Goal: Task Accomplishment & Management: Manage account settings

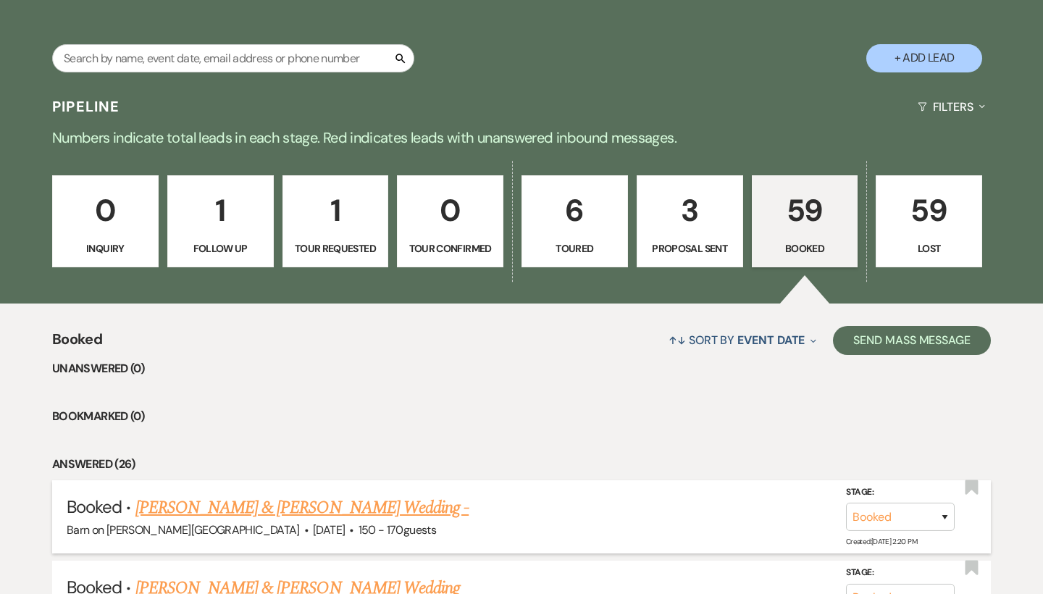
scroll to position [254, 0]
click at [303, 505] on link "[PERSON_NAME] & [PERSON_NAME] Wedding -" at bounding box center [302, 508] width 334 height 26
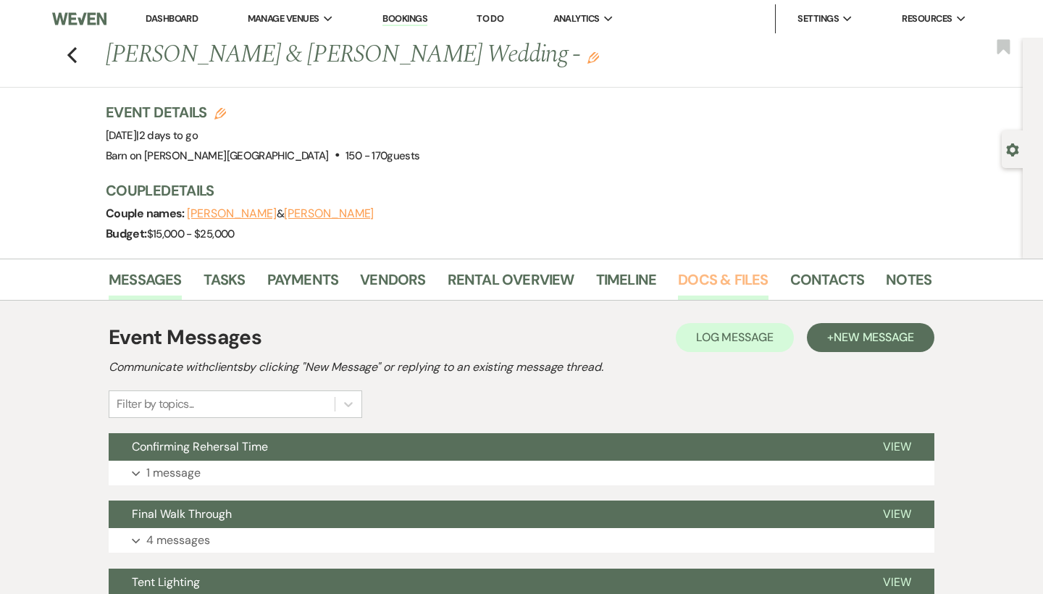
click at [742, 277] on link "Docs & Files" at bounding box center [723, 284] width 90 height 32
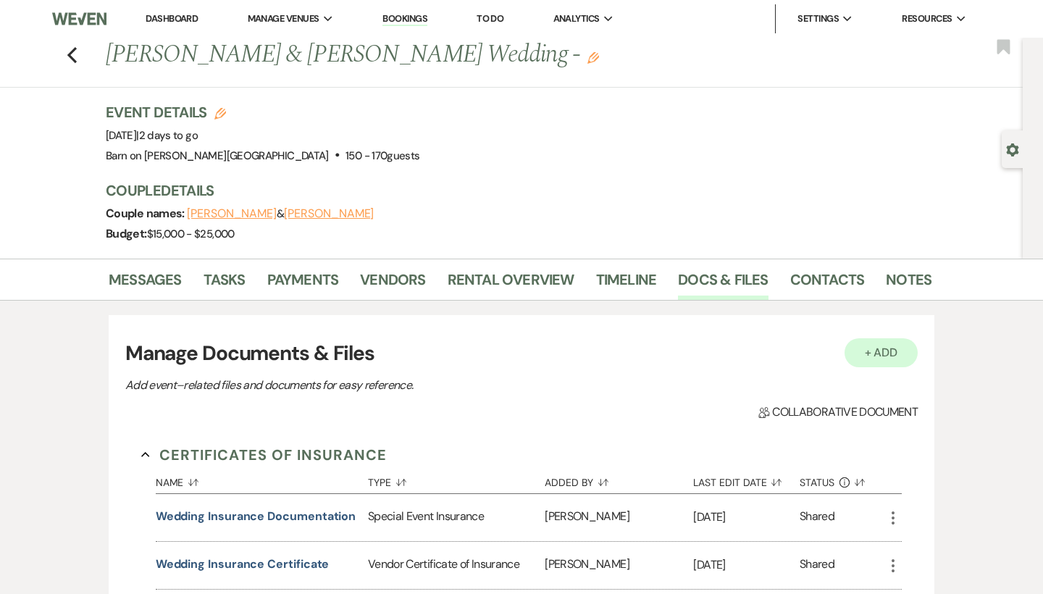
click at [888, 353] on button "+ Add" at bounding box center [881, 352] width 74 height 29
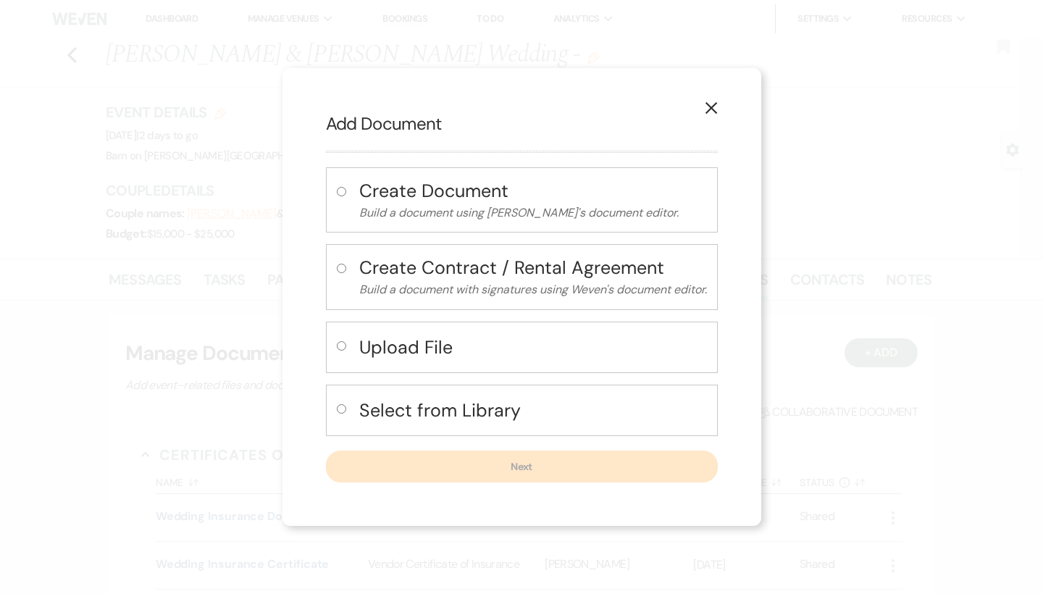
click at [337, 345] on input "radio" at bounding box center [341, 345] width 9 height 9
radio input "true"
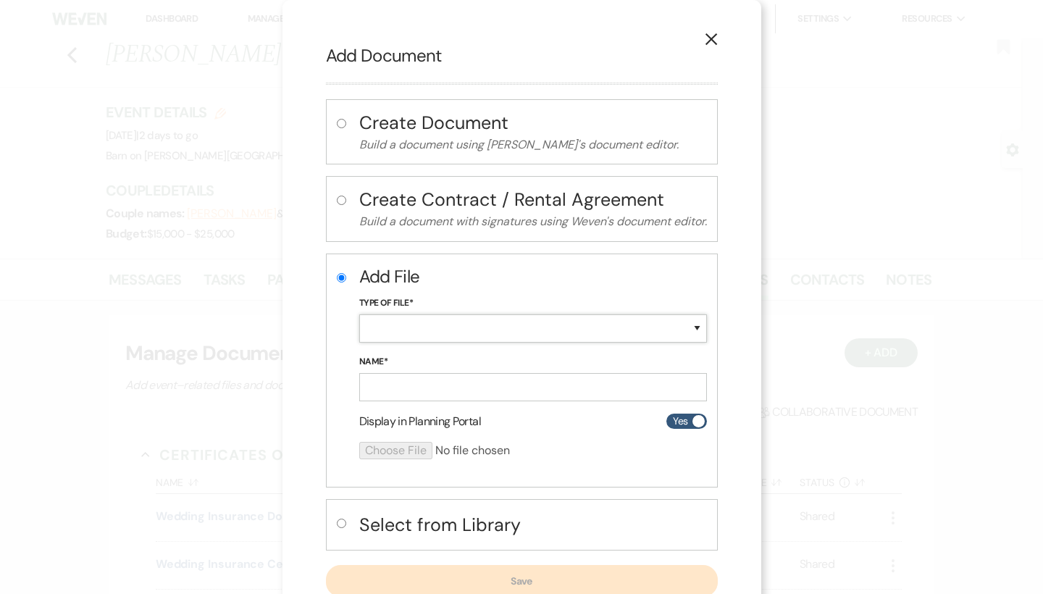
select select "18"
click at [417, 385] on input "Name*" at bounding box center [533, 387] width 348 height 28
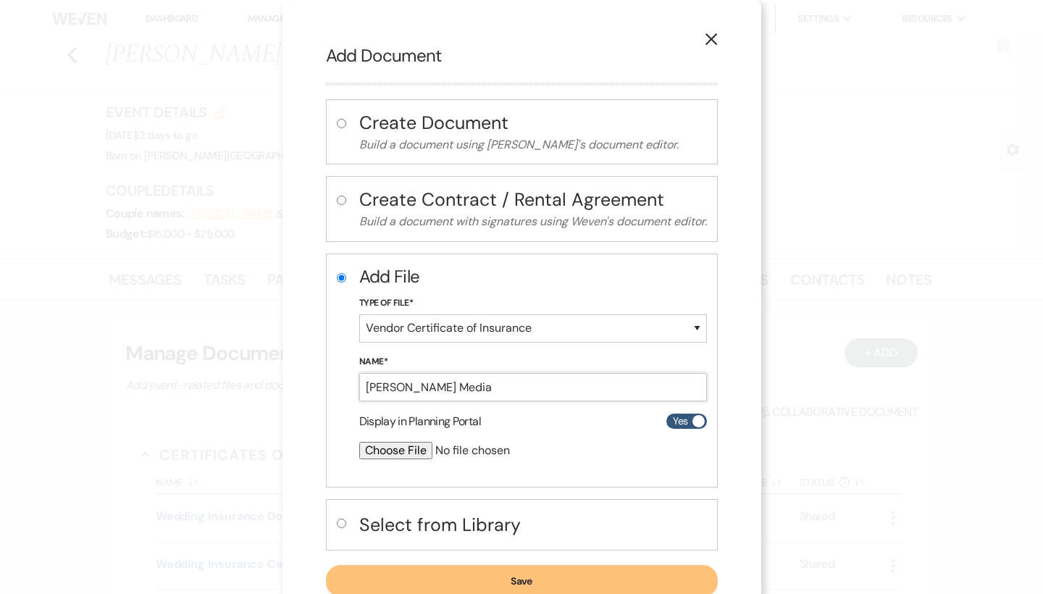
type input "[PERSON_NAME] Media"
click at [415, 449] on input "file" at bounding box center [494, 450] width 271 height 17
type input "C:\fakepath\[PERSON_NAME] Media Insurance.jpeg"
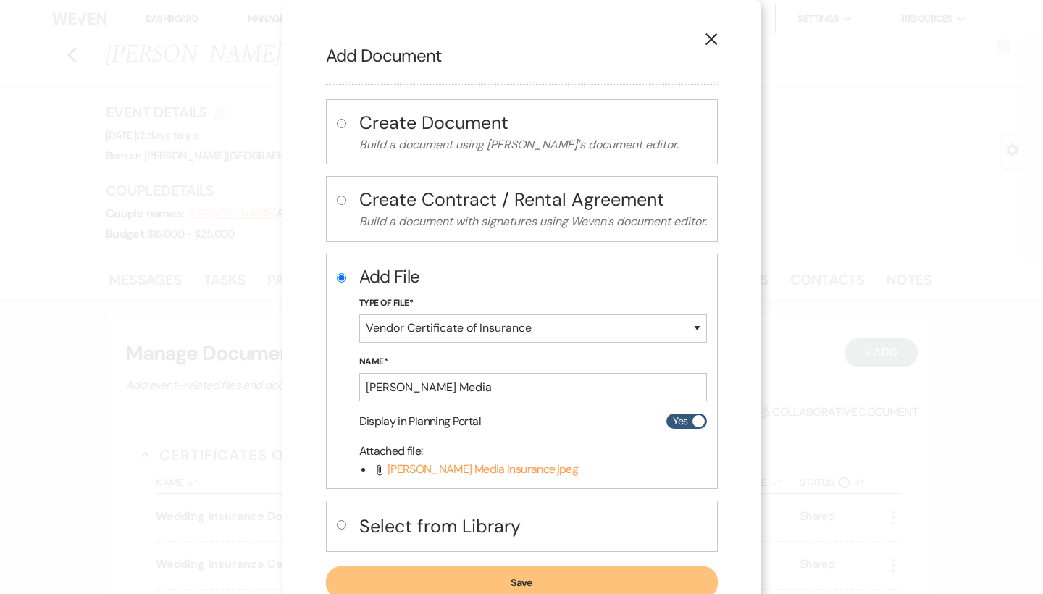
click at [553, 574] on button "Save" at bounding box center [522, 582] width 392 height 32
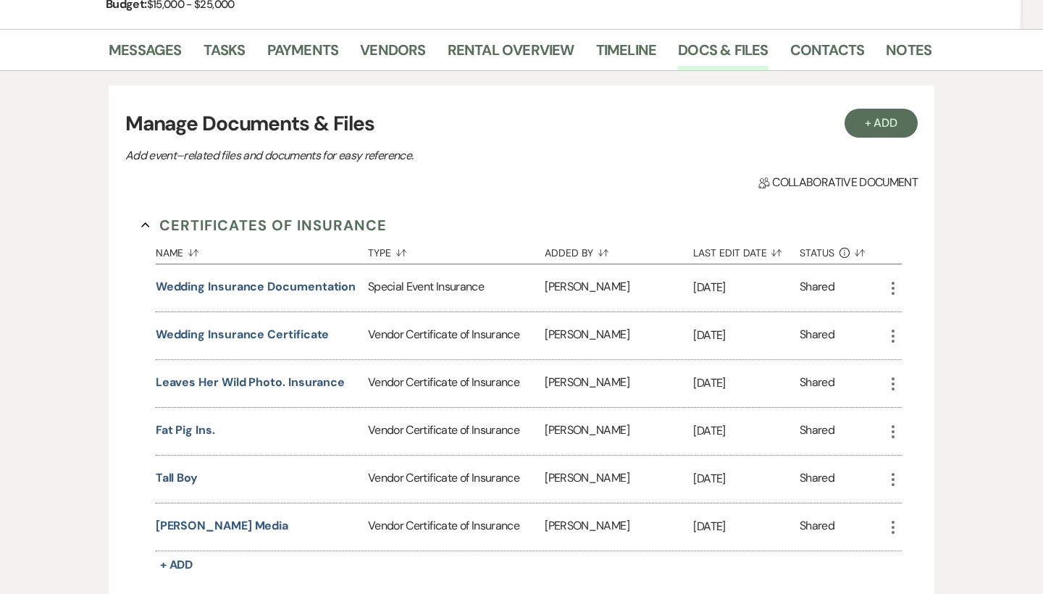
scroll to position [222, 0]
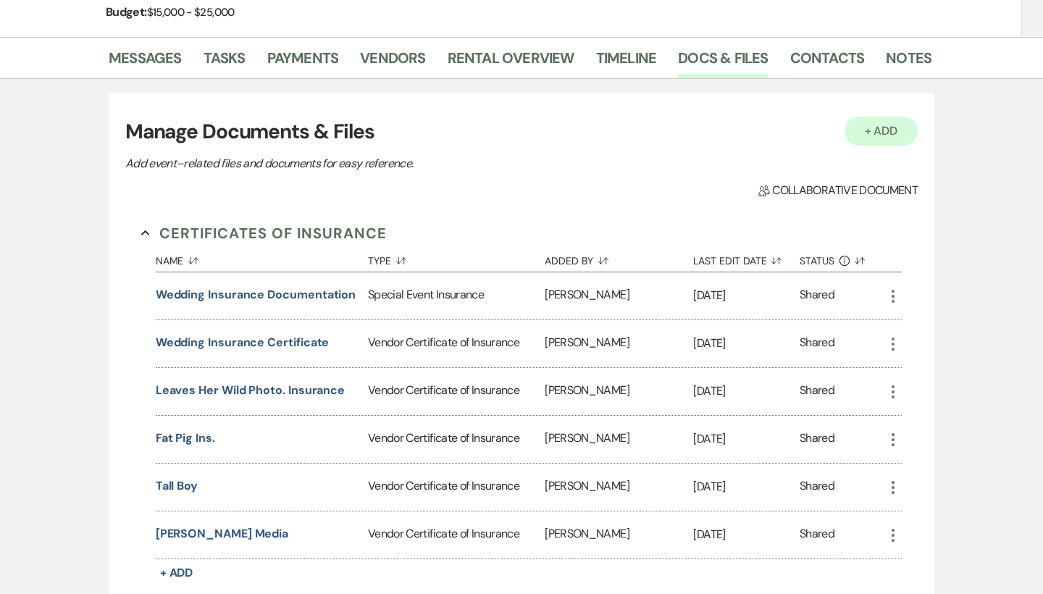
click at [878, 127] on button "+ Add" at bounding box center [881, 131] width 74 height 29
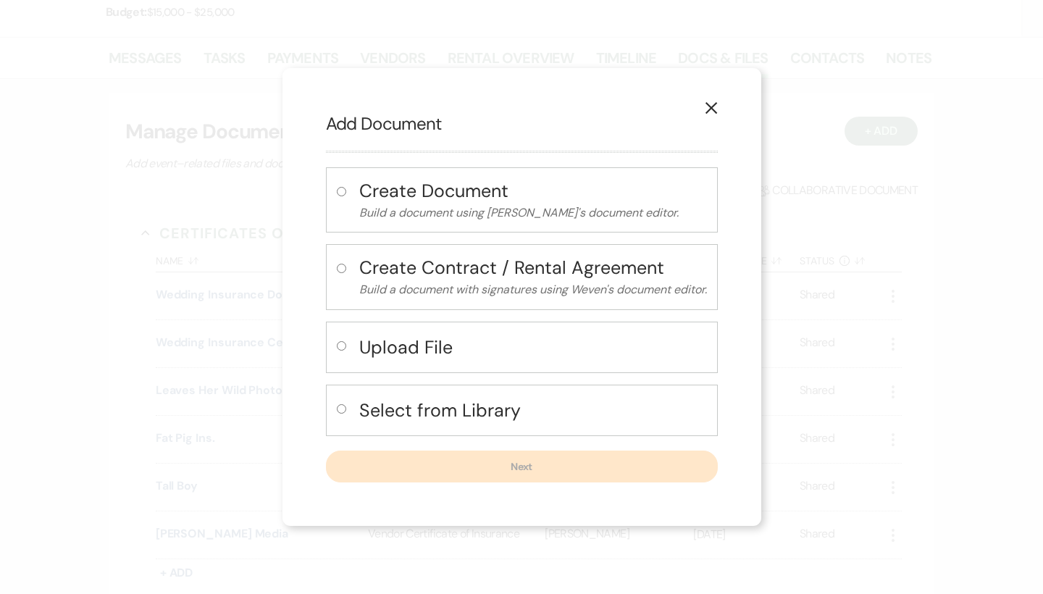
click at [339, 345] on input "radio" at bounding box center [341, 345] width 9 height 9
radio input "true"
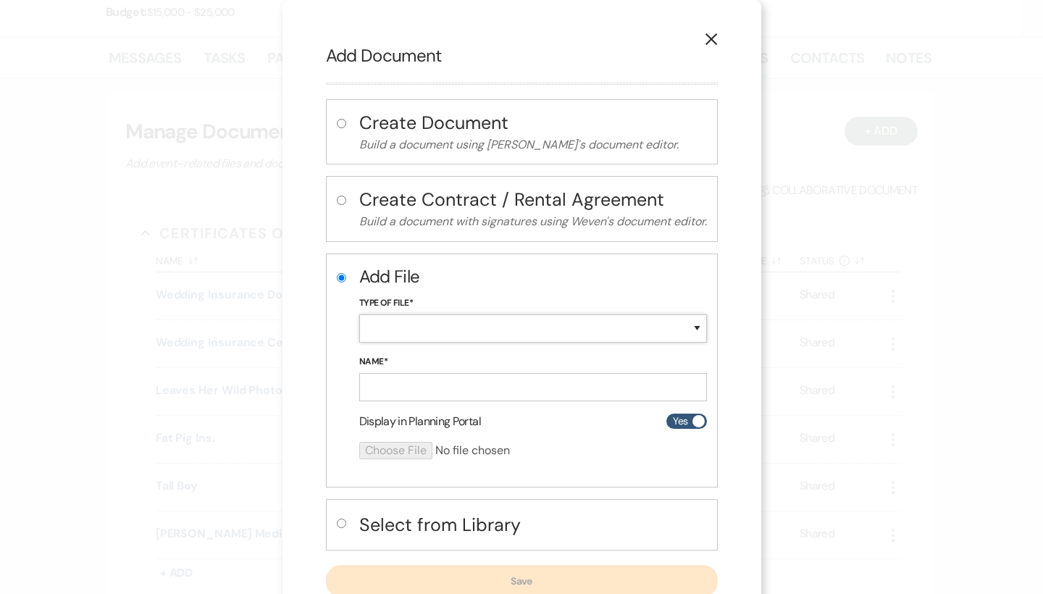
select select "18"
click at [416, 386] on input "Name*" at bounding box center [533, 387] width 348 height 28
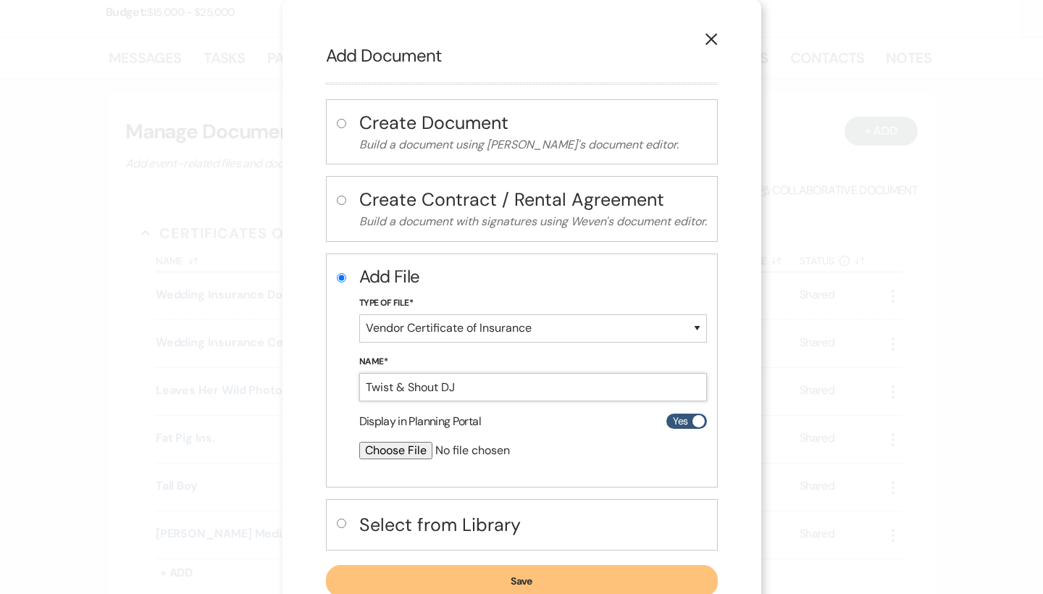
type input "Twist & Shout DJ"
click at [403, 448] on input "file" at bounding box center [494, 450] width 271 height 17
type input "C:\fakepath\Twist-n-Shout-NEXT-COI.pdf"
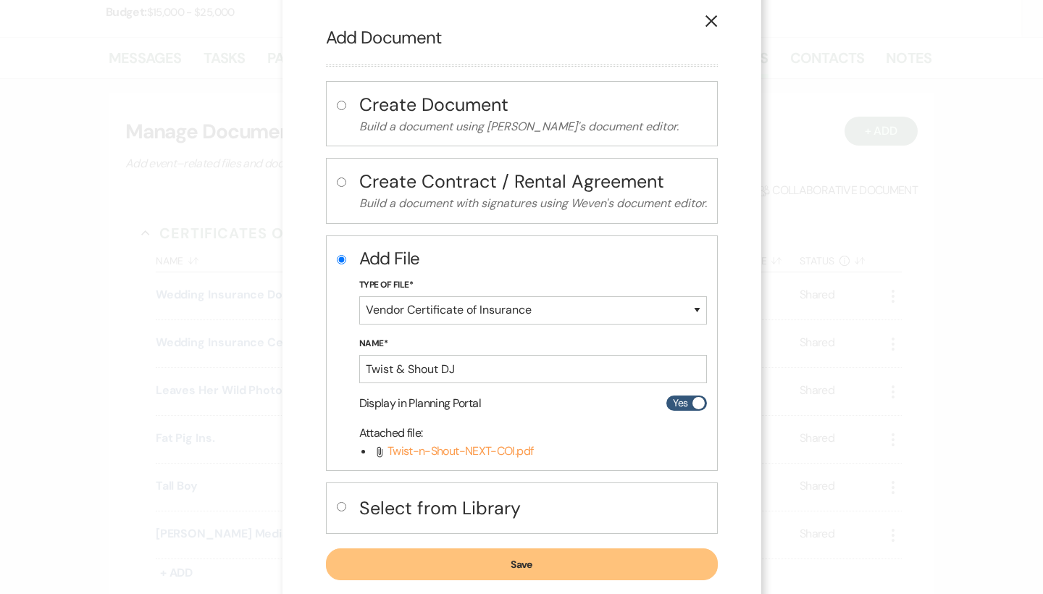
click at [610, 564] on button "Save" at bounding box center [522, 564] width 392 height 32
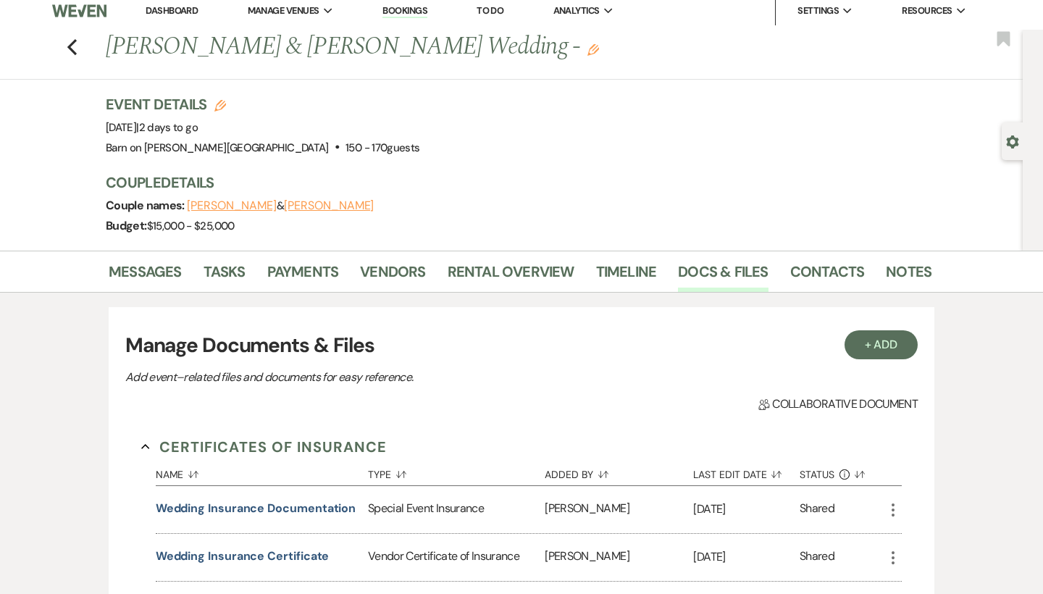
scroll to position [0, 0]
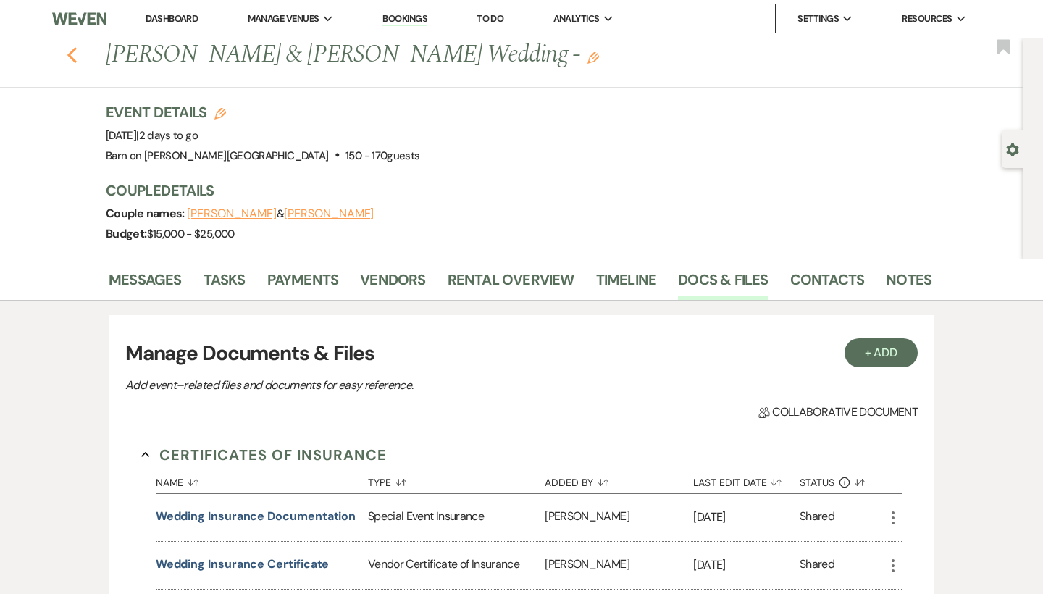
click at [70, 51] on icon "Previous" at bounding box center [72, 54] width 11 height 17
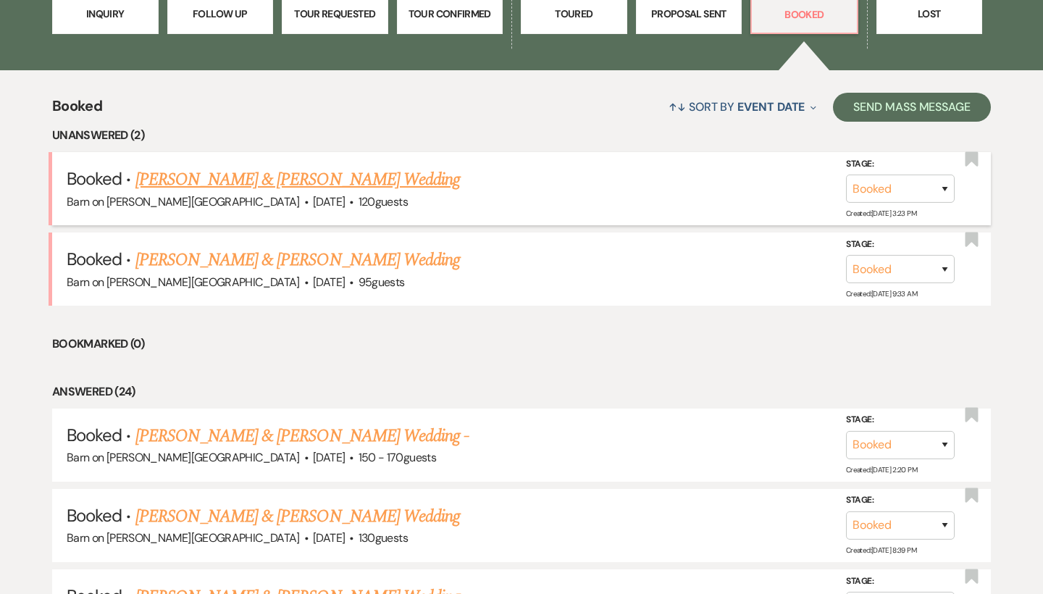
scroll to position [474, 0]
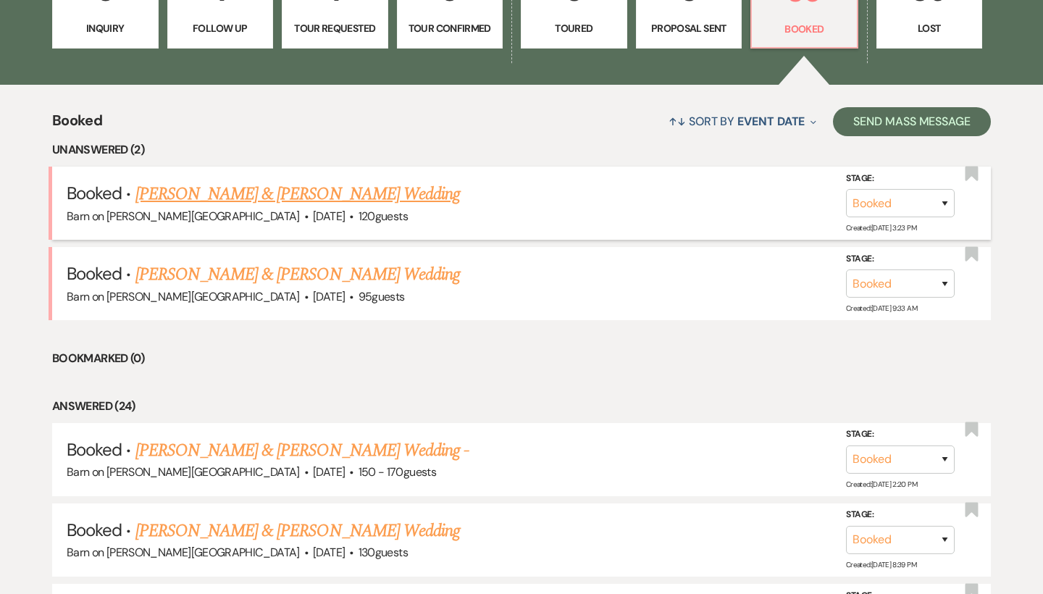
click at [195, 191] on link "[PERSON_NAME] & [PERSON_NAME] Wedding" at bounding box center [297, 194] width 324 height 26
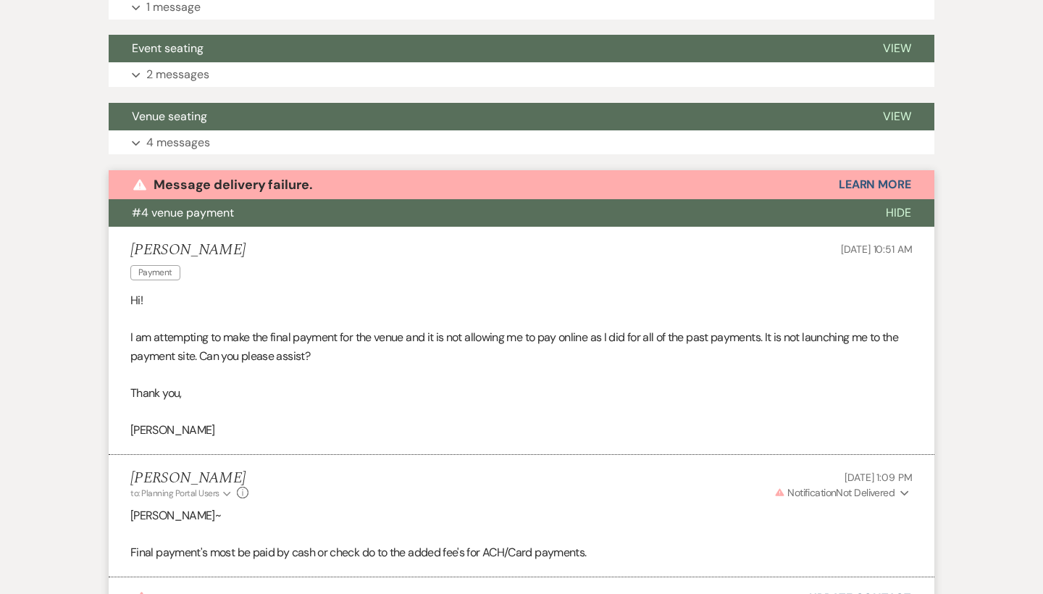
scroll to position [687, 0]
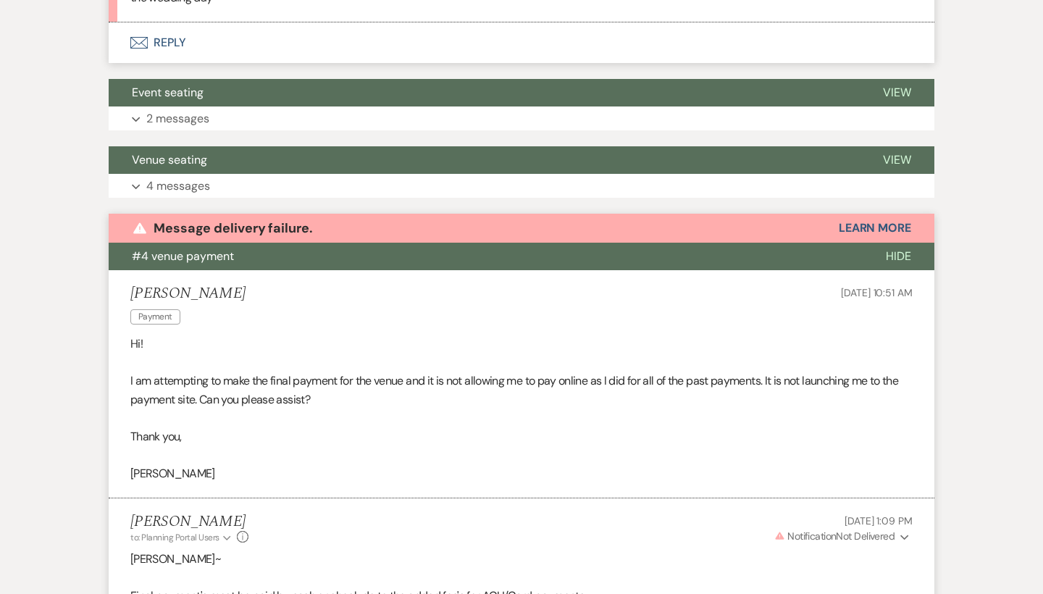
click at [902, 248] on span "Hide" at bounding box center [898, 255] width 25 height 15
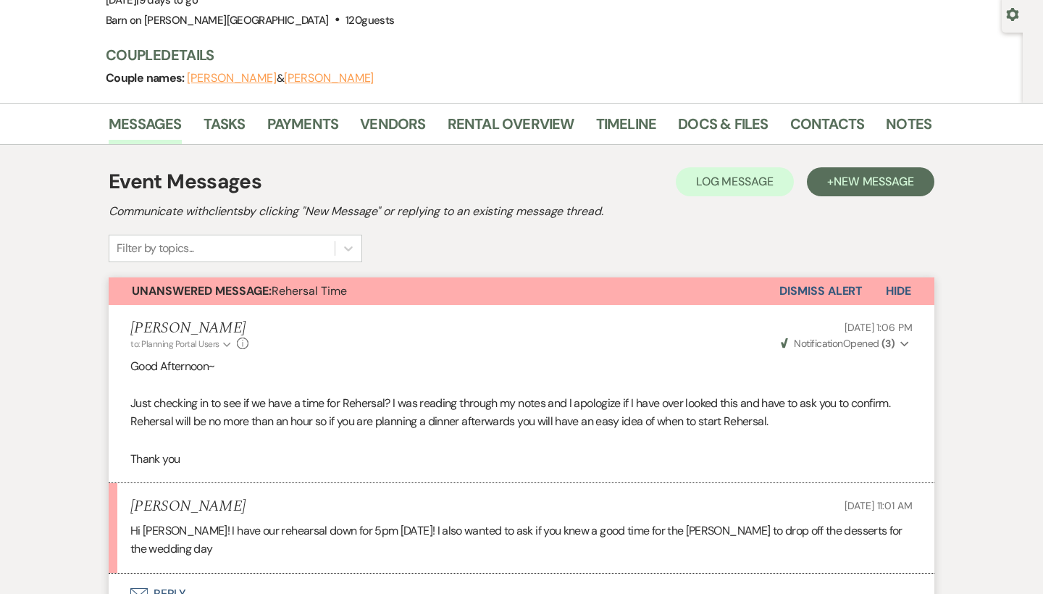
scroll to position [0, 0]
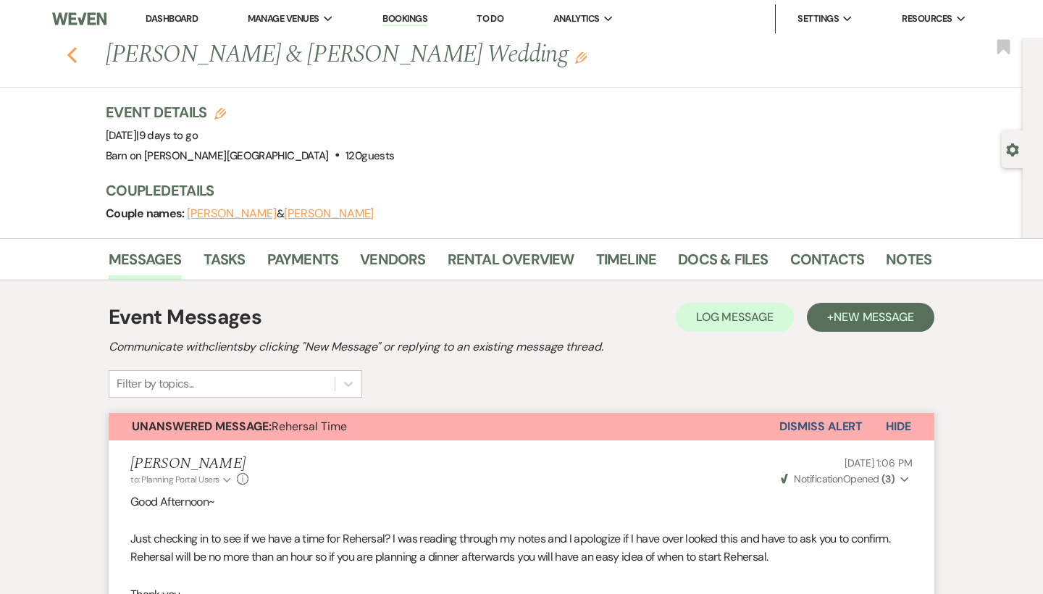
click at [74, 49] on use "button" at bounding box center [71, 55] width 9 height 16
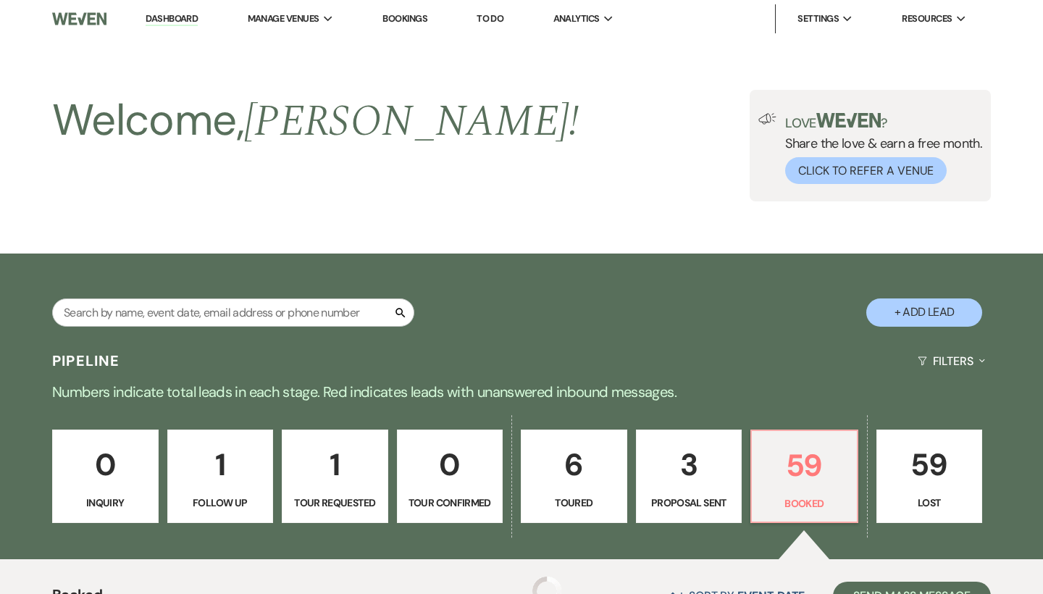
scroll to position [474, 0]
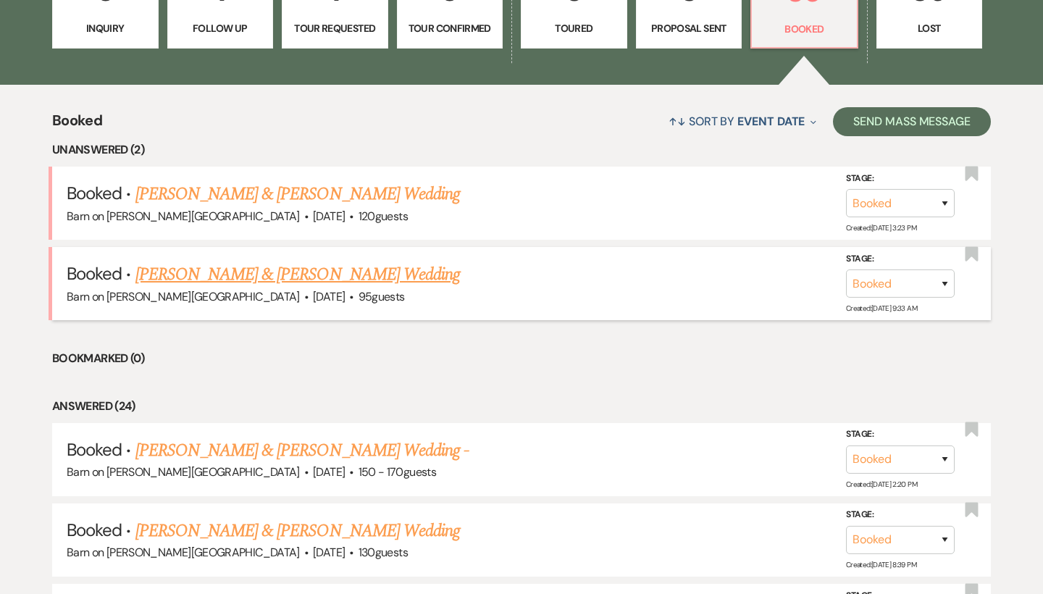
click at [164, 276] on link "[PERSON_NAME] & [PERSON_NAME] Wedding" at bounding box center [297, 274] width 324 height 26
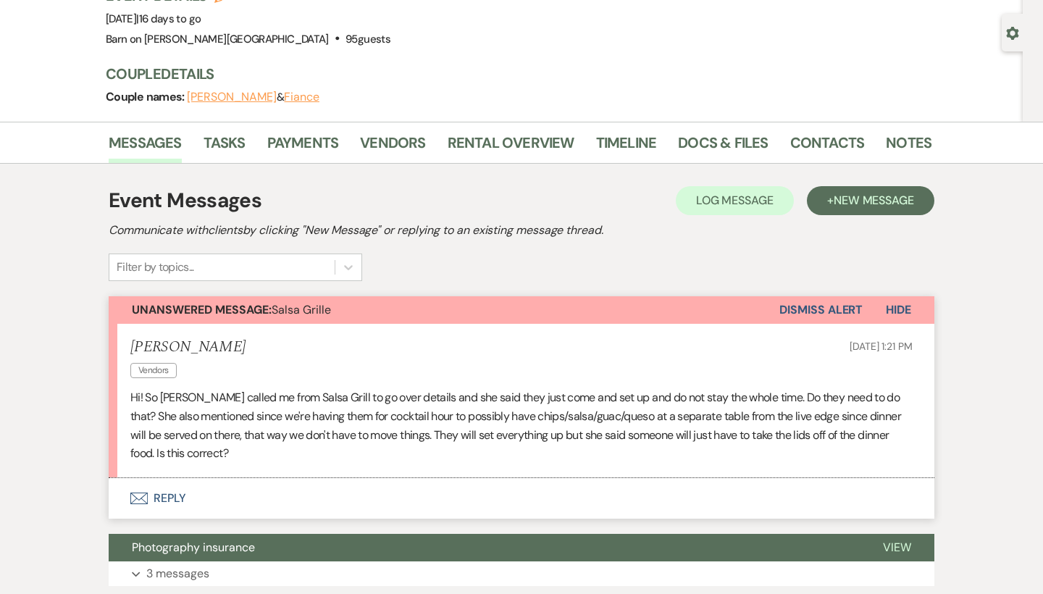
scroll to position [48, 0]
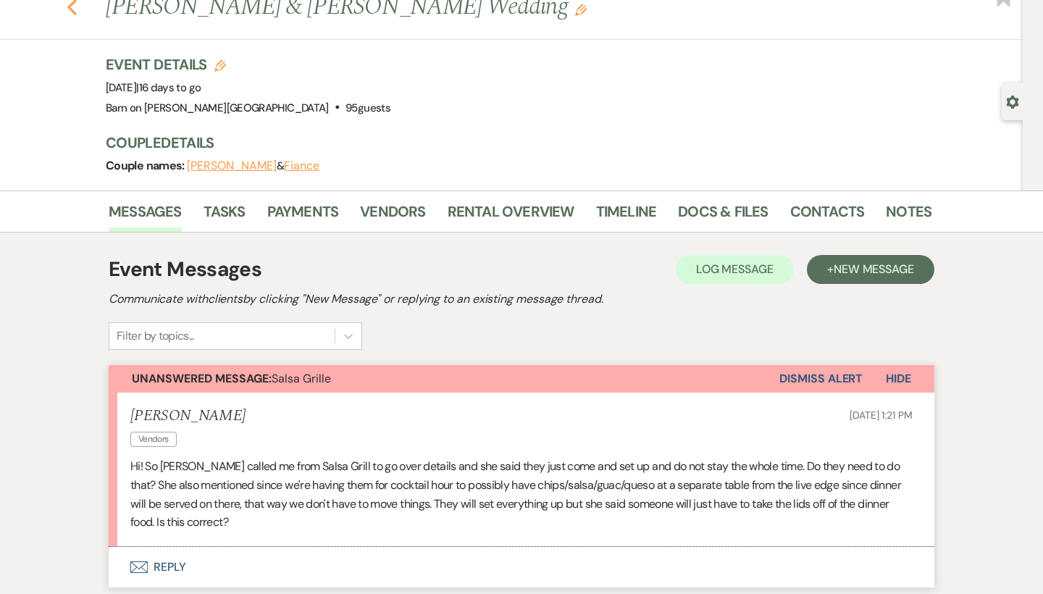
click at [74, 9] on icon "Previous" at bounding box center [72, 7] width 11 height 17
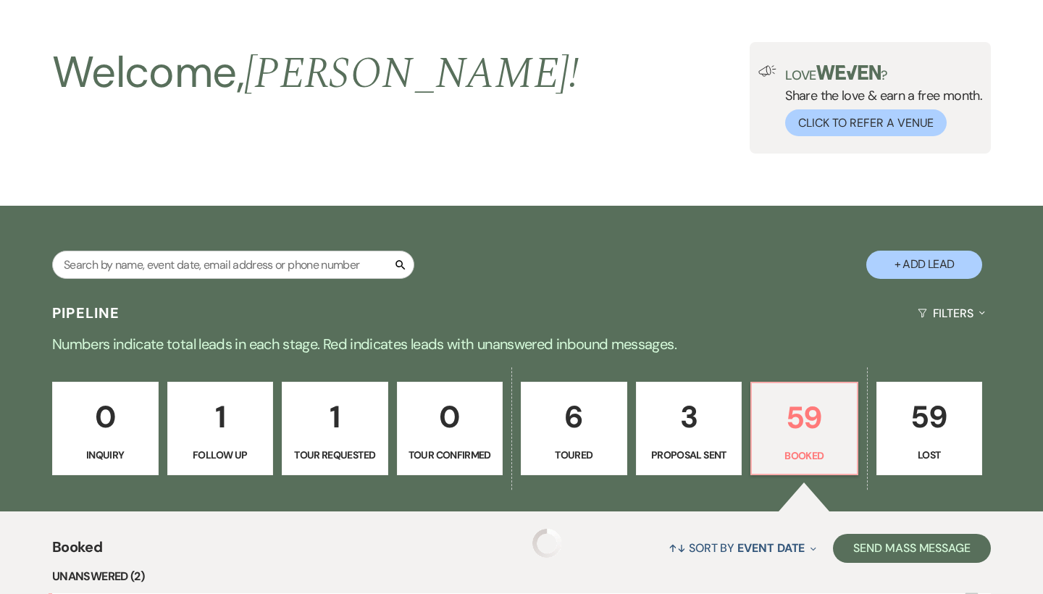
scroll to position [474, 0]
